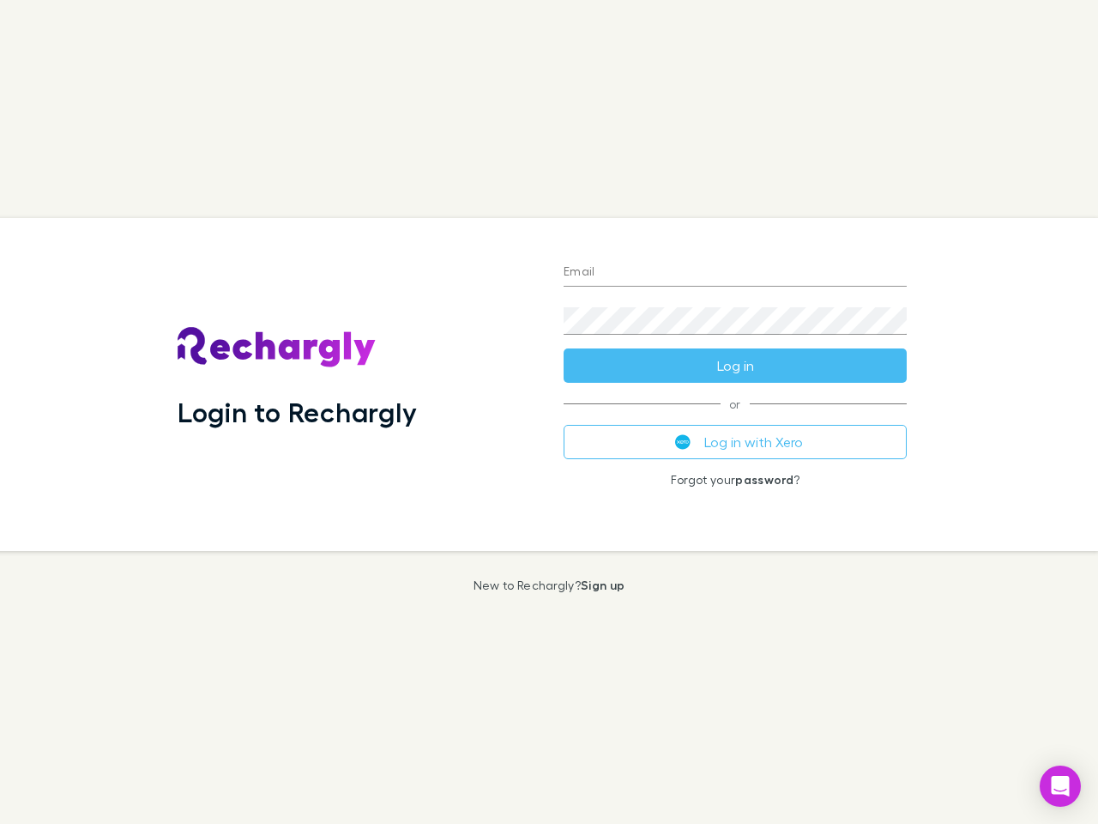
click at [549, 412] on div "Login to Rechargly" at bounding box center [357, 384] width 386 height 333
click at [735, 273] on input "Email" at bounding box center [735, 272] width 343 height 27
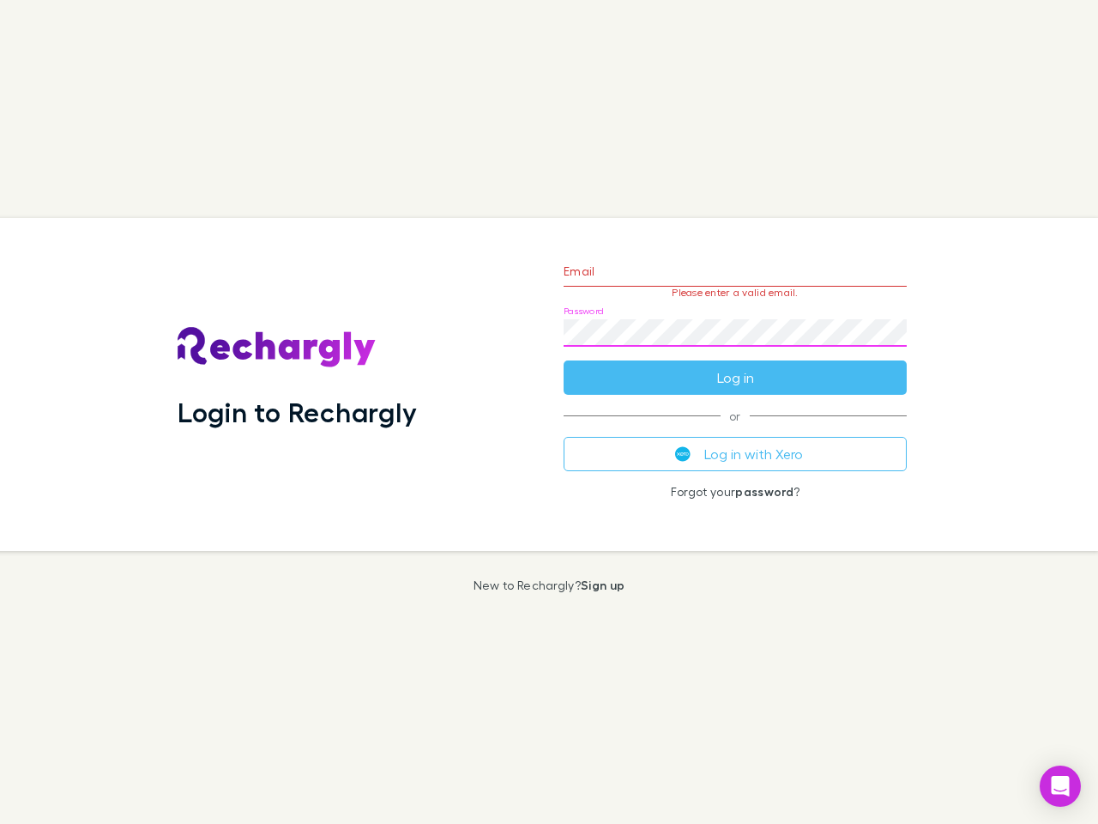
click at [735, 366] on form "Email Please enter a valid email. Password Log in" at bounding box center [735, 319] width 343 height 149
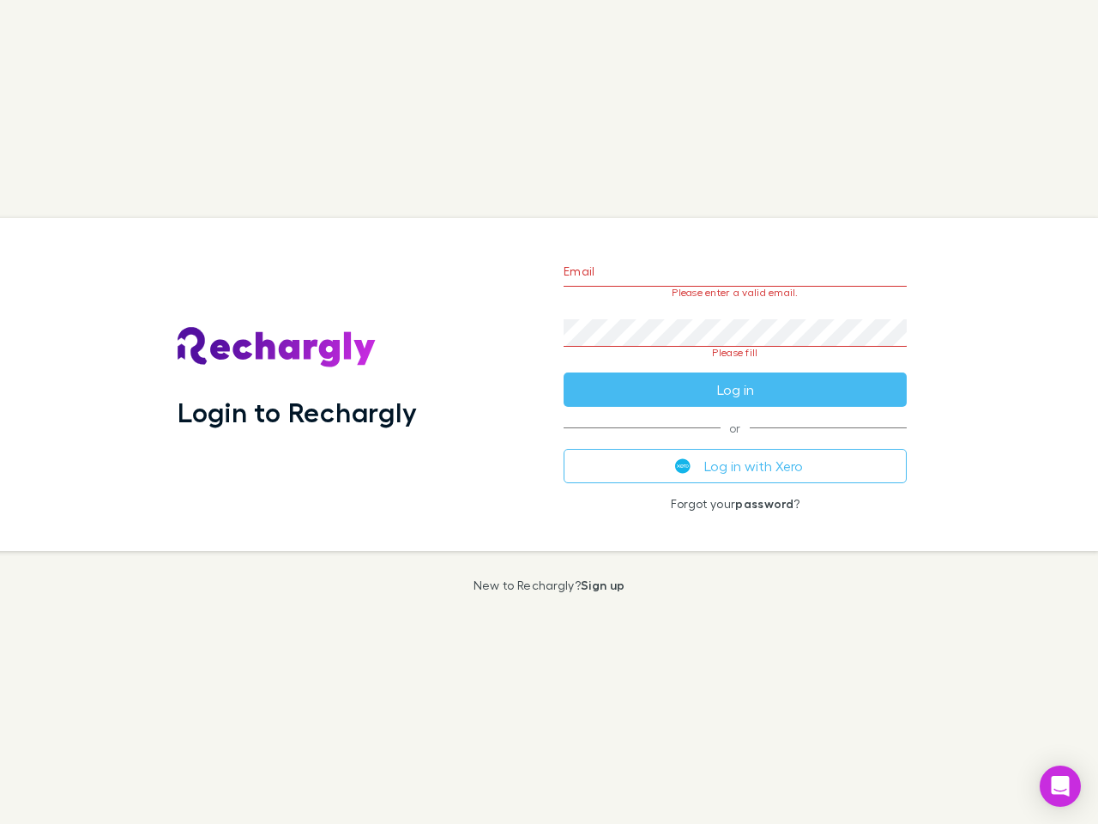
click at [735, 442] on div "Email Please enter a valid email. Password Please fill Log in or Log in with Xe…" at bounding box center [735, 384] width 371 height 333
click at [1061, 786] on icon "Open Intercom Messenger" at bounding box center [1061, 786] width 18 height 21
